Goal: Navigation & Orientation: Find specific page/section

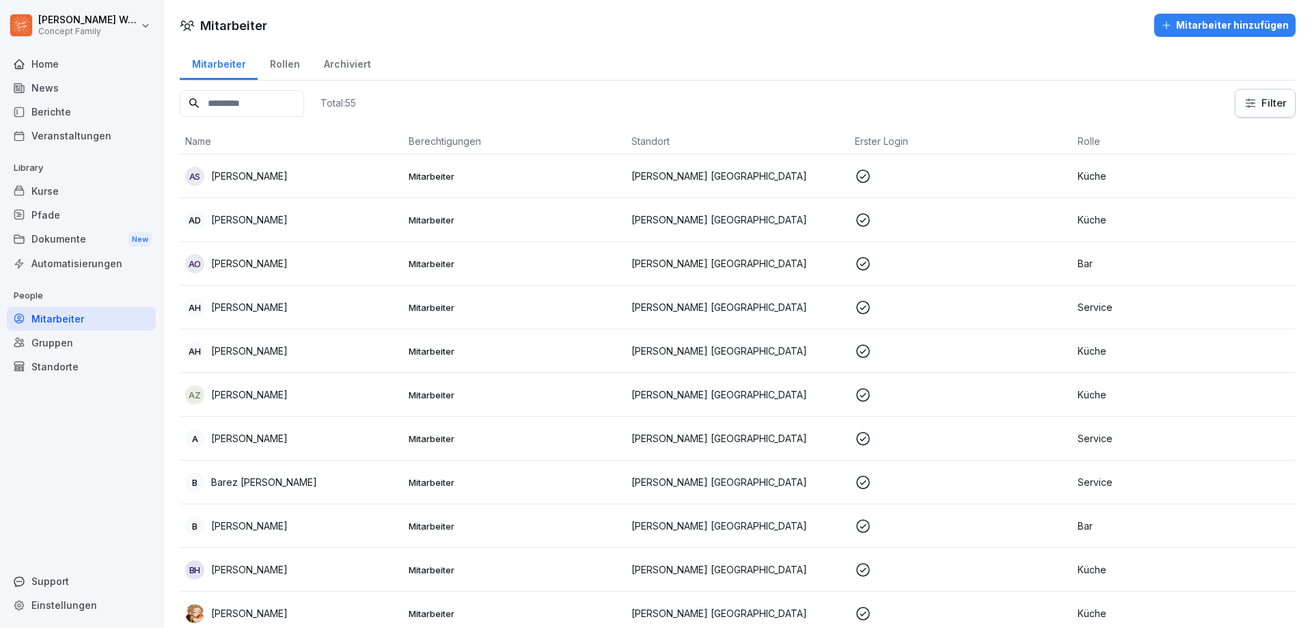
click at [26, 98] on div "News" at bounding box center [81, 88] width 149 height 24
click at [52, 106] on div "Berichte" at bounding box center [81, 112] width 149 height 24
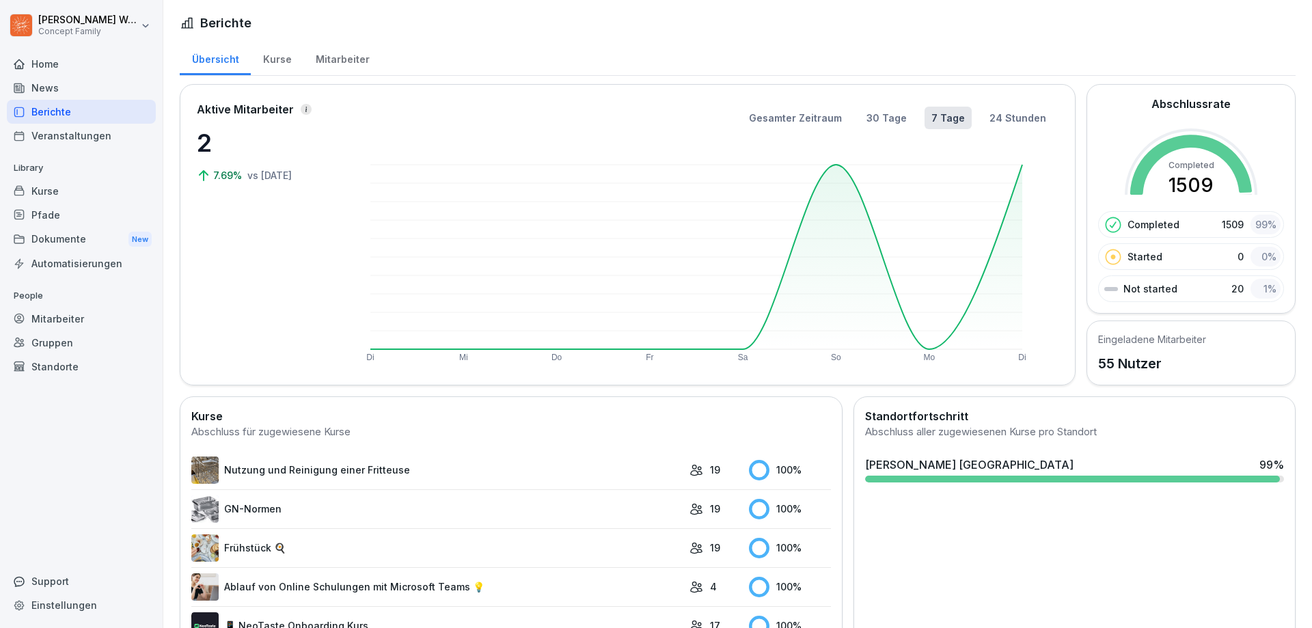
click at [335, 64] on div "Mitarbeiter" at bounding box center [342, 57] width 78 height 35
